Goal: Task Accomplishment & Management: Manage account settings

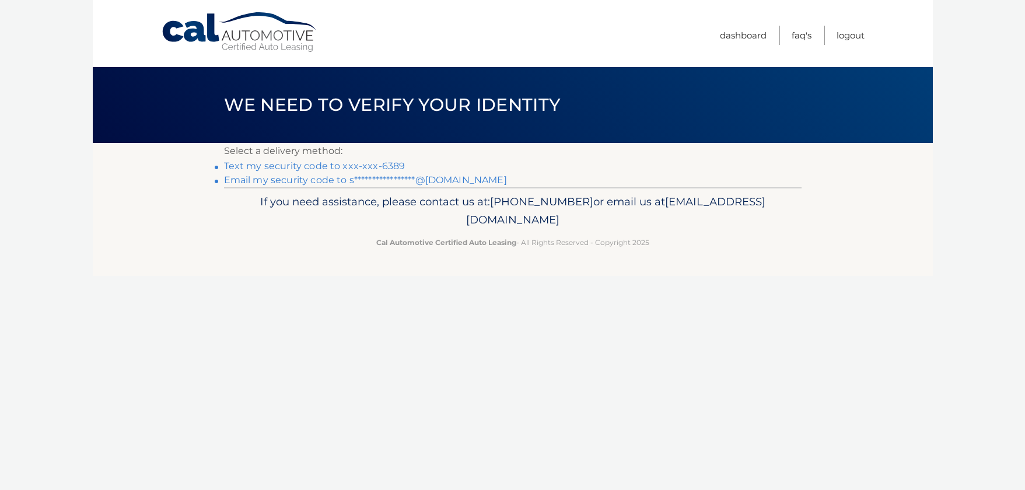
click at [311, 169] on link "Text my security code to xxx-xxx-6389" at bounding box center [315, 165] width 182 height 11
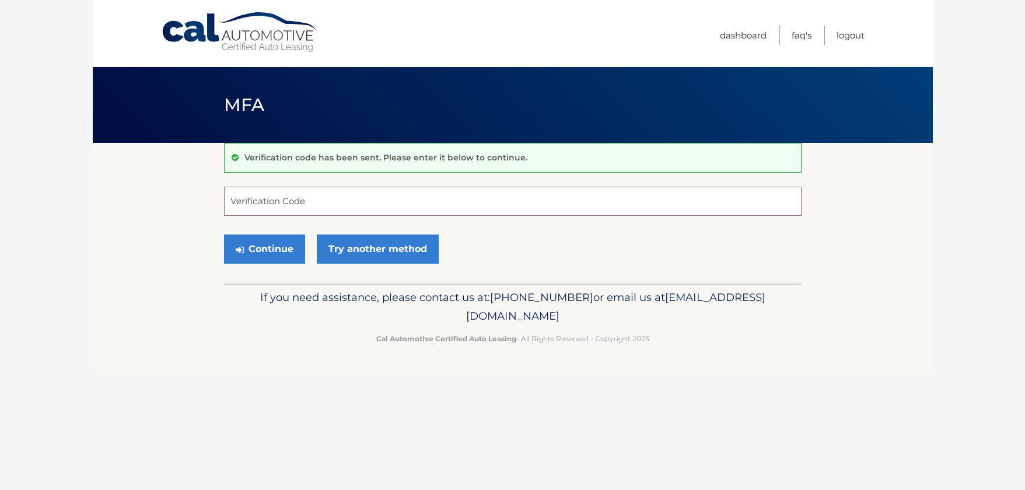
click at [283, 209] on input "Verification Code" at bounding box center [513, 201] width 578 height 29
paste input "094610"
type input "094610"
click at [486, 259] on div "Continue Try another method" at bounding box center [513, 250] width 578 height 40
click at [264, 256] on button "Continue" at bounding box center [264, 249] width 81 height 29
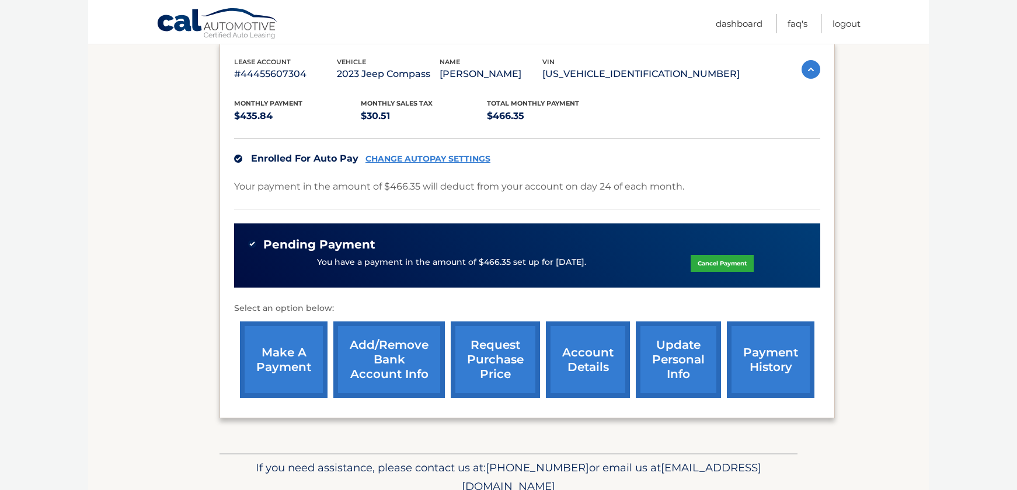
scroll to position [257, 0]
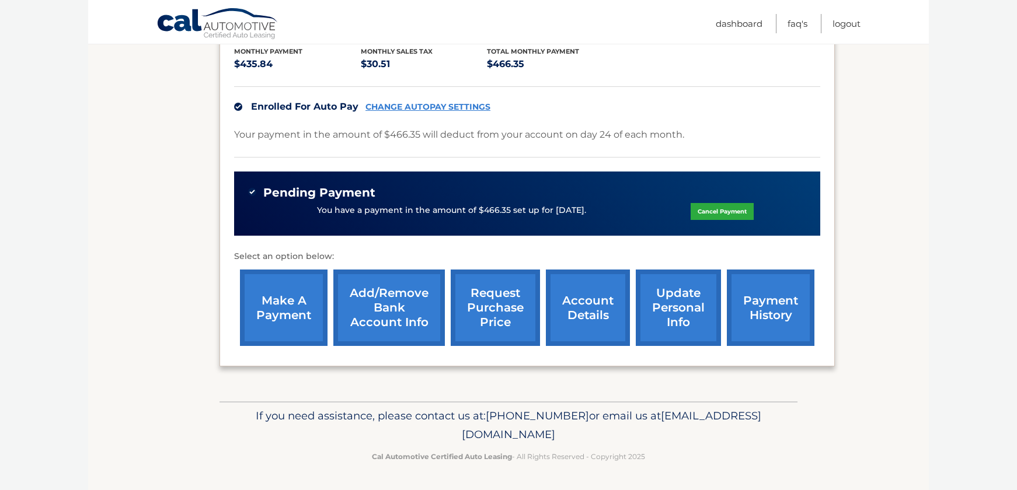
click at [492, 310] on link "request purchase price" at bounding box center [495, 308] width 89 height 76
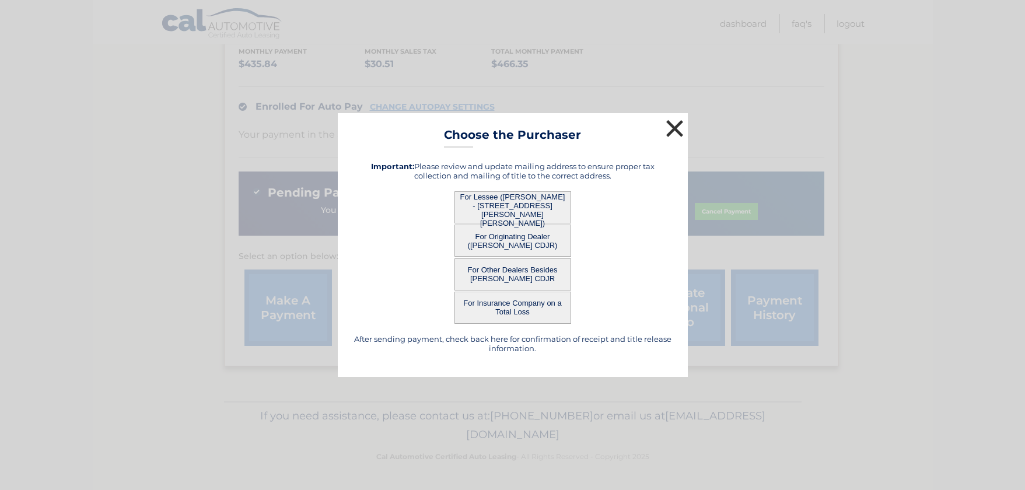
click at [685, 124] on button "×" at bounding box center [675, 128] width 23 height 23
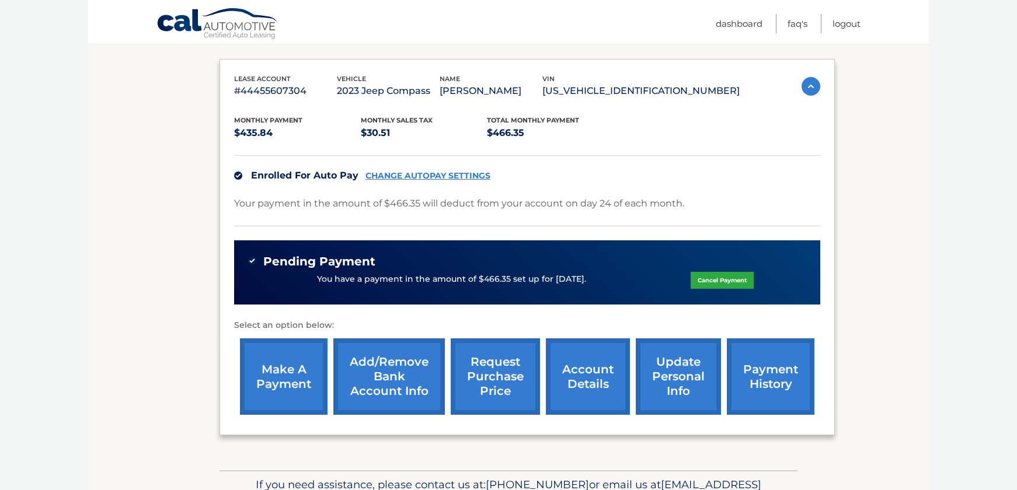
scroll to position [0, 0]
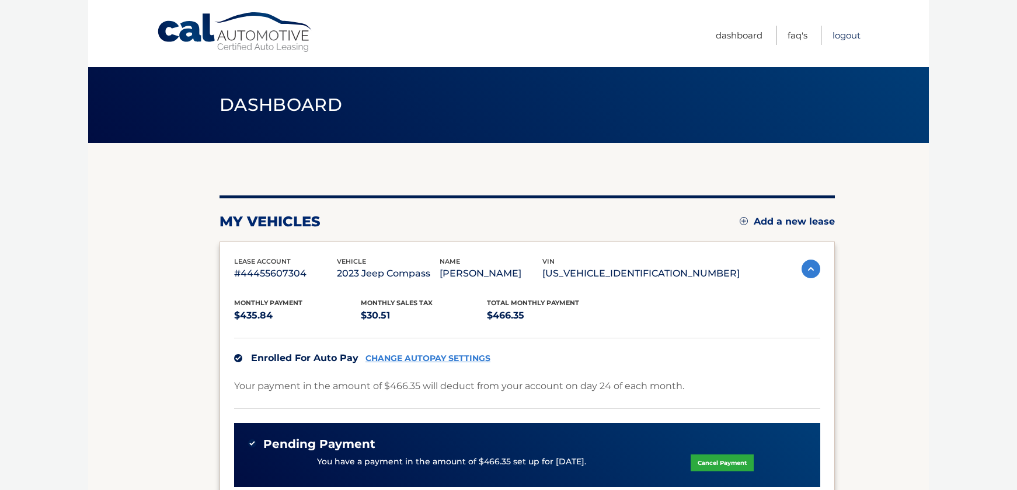
click at [844, 38] on link "Logout" at bounding box center [846, 35] width 28 height 19
